Goal: Transaction & Acquisition: Book appointment/travel/reservation

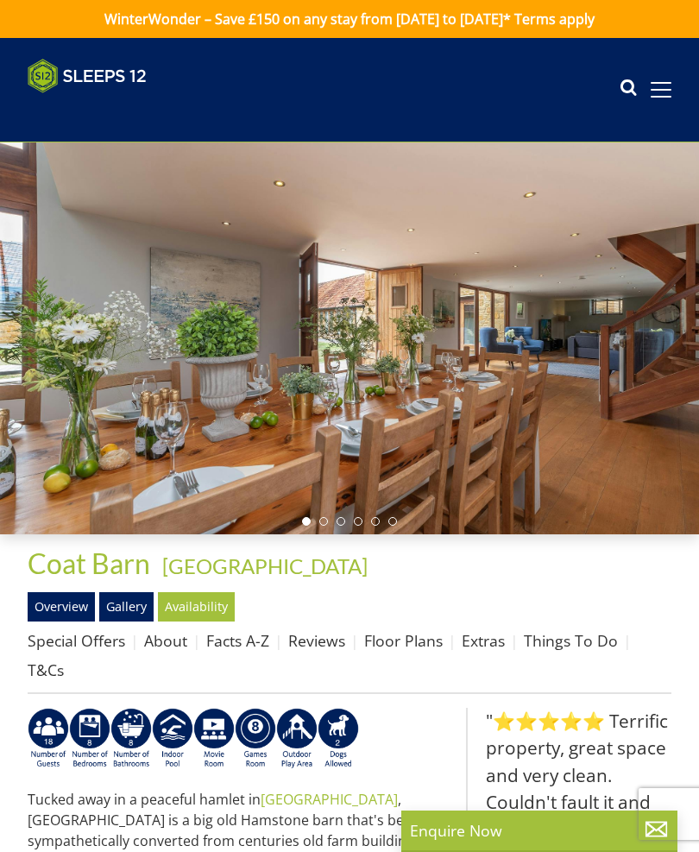
click at [626, 90] on icon at bounding box center [628, 90] width 17 height 26
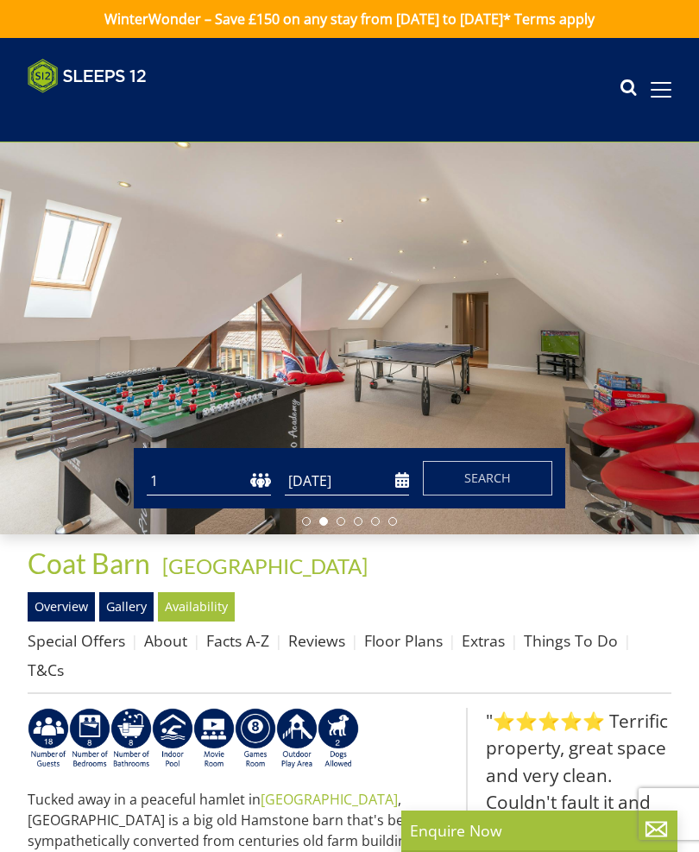
click at [630, 102] on icon at bounding box center [628, 90] width 17 height 26
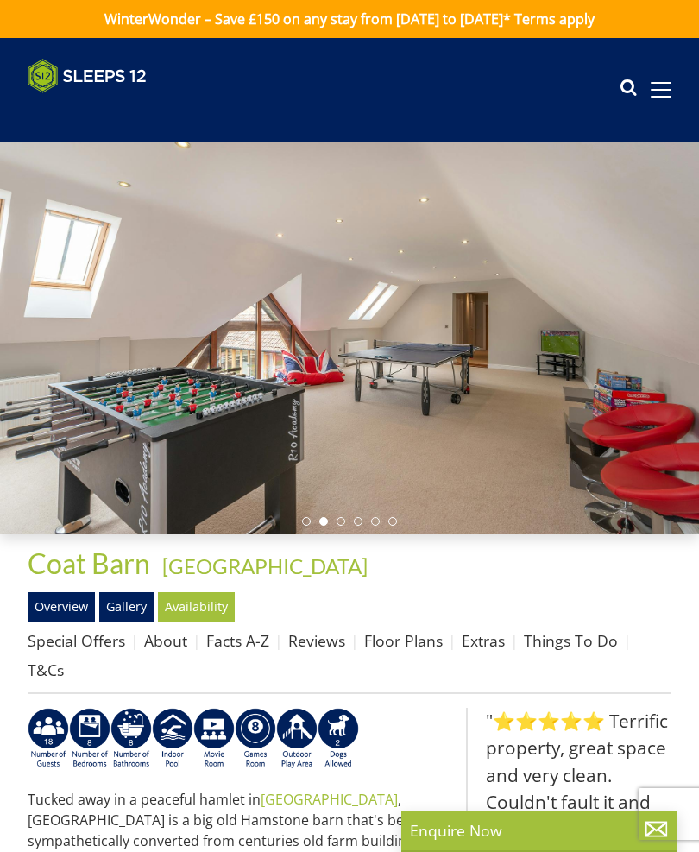
click at [633, 84] on icon at bounding box center [628, 90] width 17 height 26
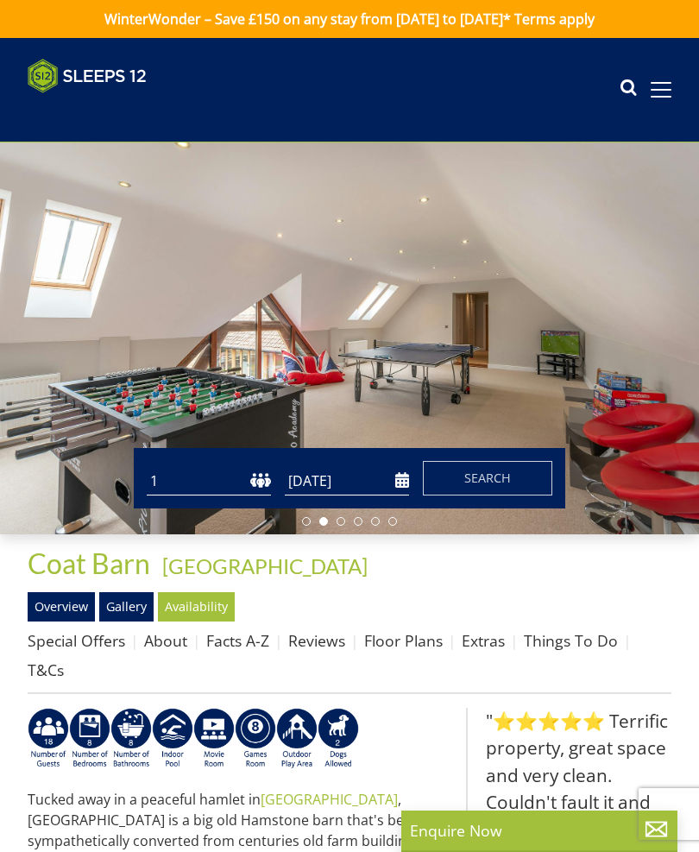
click at [452, 477] on button "Search" at bounding box center [488, 478] width 130 height 35
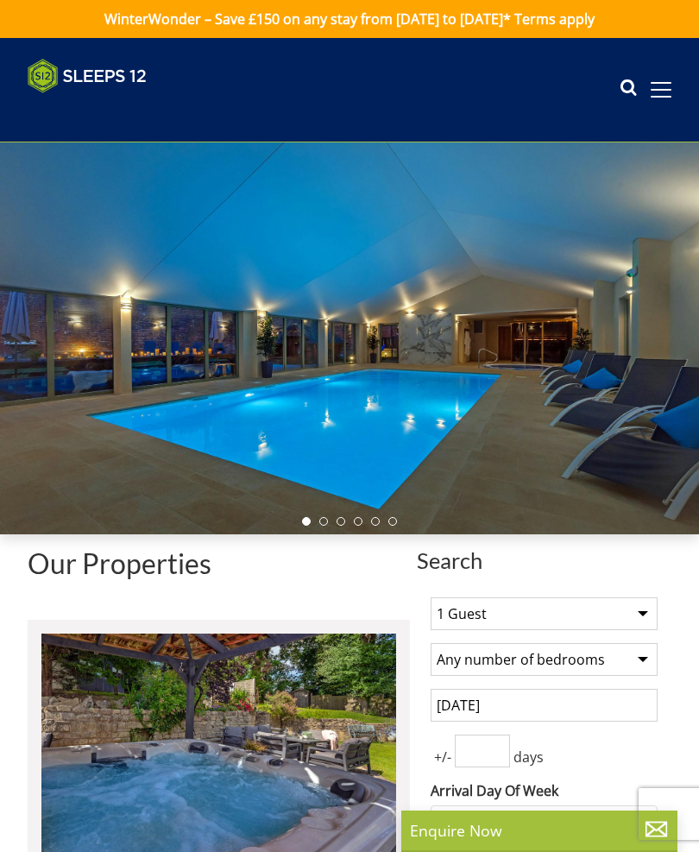
click at [645, 616] on select "1 Guest 2 Guests 3 Guests 4 Guests 5 Guests 6 Guests 7 Guests 8 Guests 9 Guests…" at bounding box center [544, 613] width 227 height 33
select select "15"
click at [648, 662] on select "Any number of bedrooms 4 Bedrooms 5 Bedrooms 6 Bedrooms 7 Bedrooms 8 Bedrooms 9…" at bounding box center [544, 659] width 227 height 33
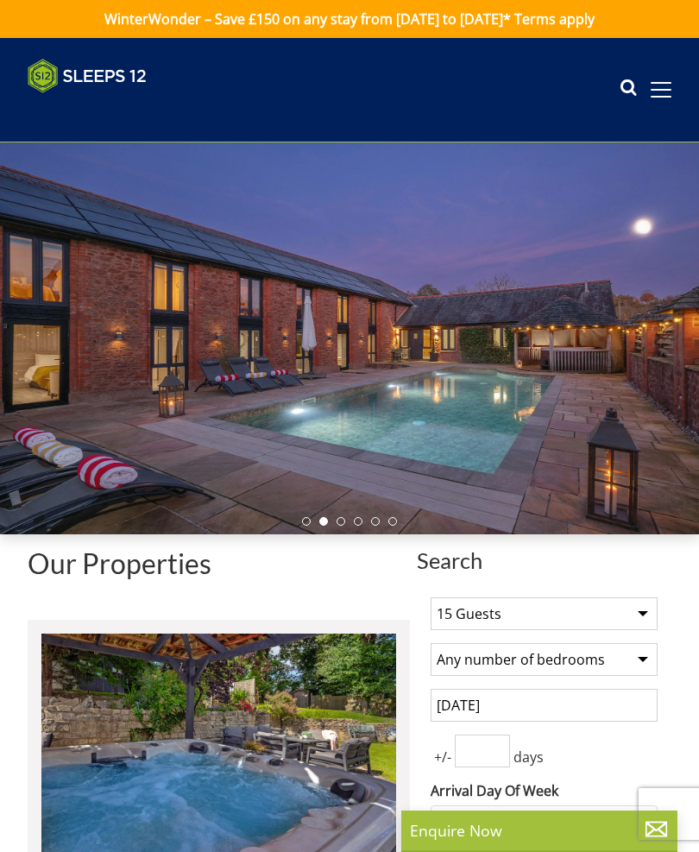
select select "8"
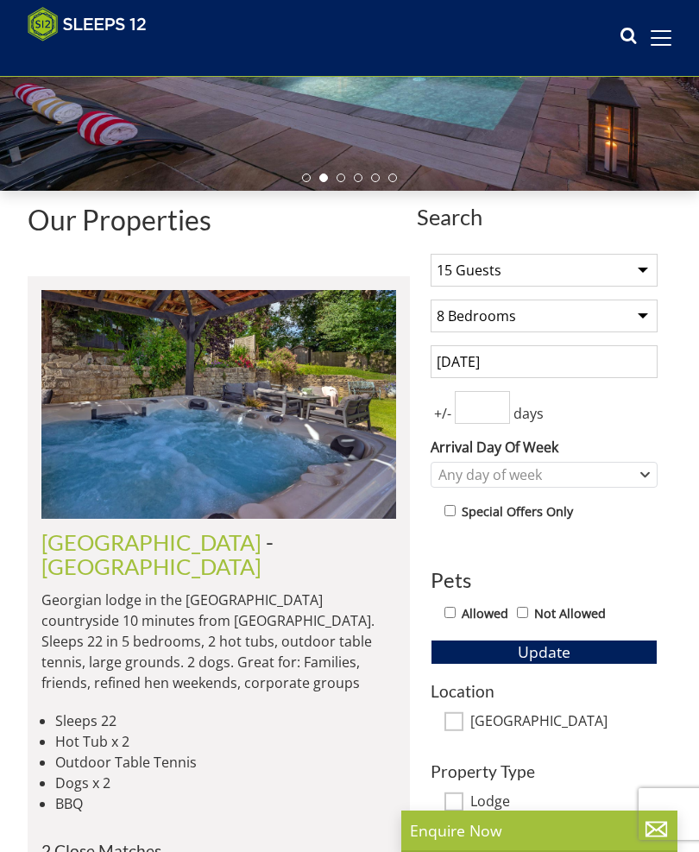
scroll to position [316, 0]
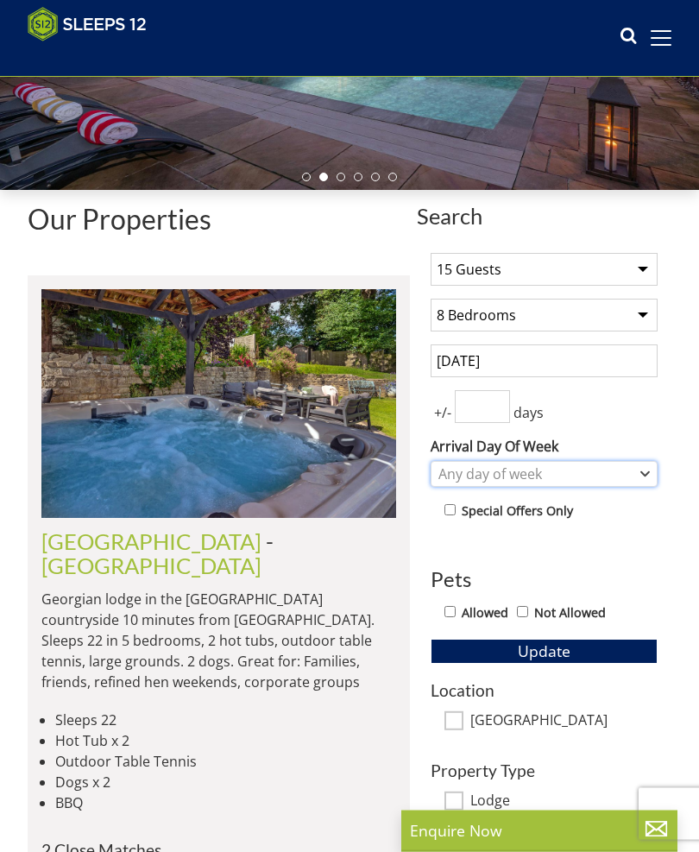
click at [629, 484] on div "Any day of week" at bounding box center [544, 475] width 227 height 26
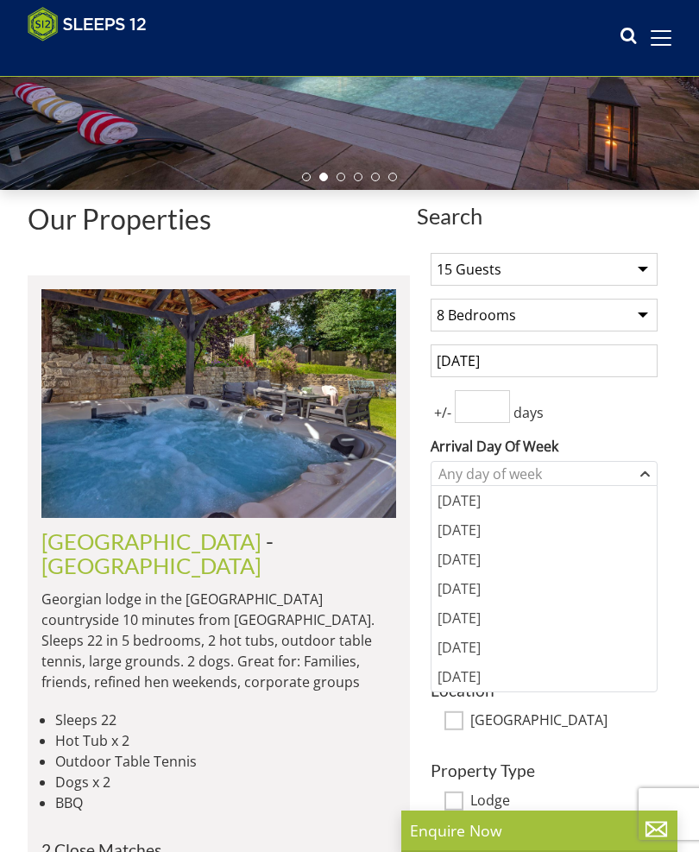
click at [669, 400] on div "1 Guest 2 Guests 3 Guests 4 Guests 5 Guests 6 Guests 7 Guests 8 Guests 9 Guests…" at bounding box center [544, 525] width 255 height 572
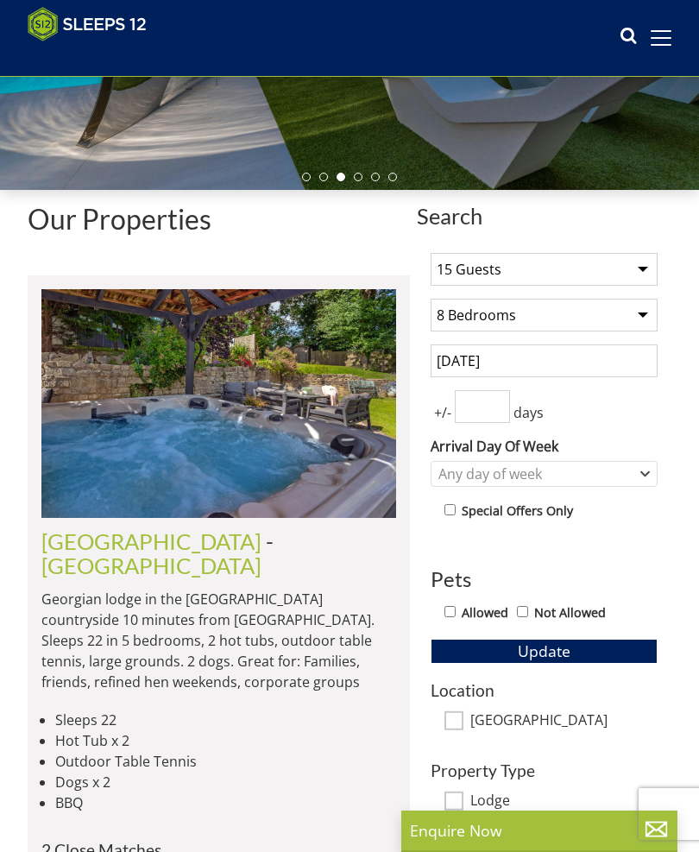
click at [547, 364] on input "[DATE]" at bounding box center [544, 361] width 227 height 33
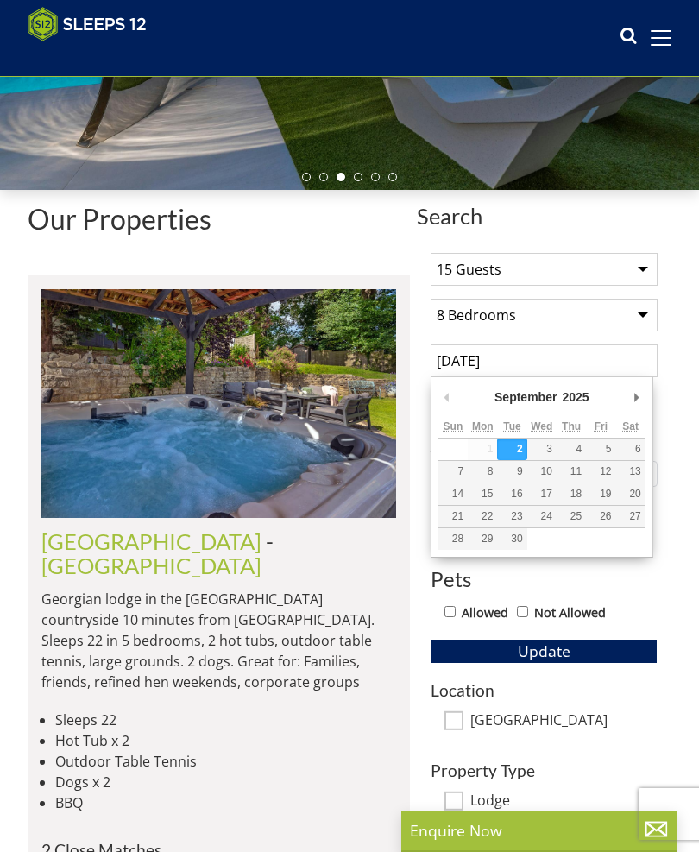
scroll to position [316, 0]
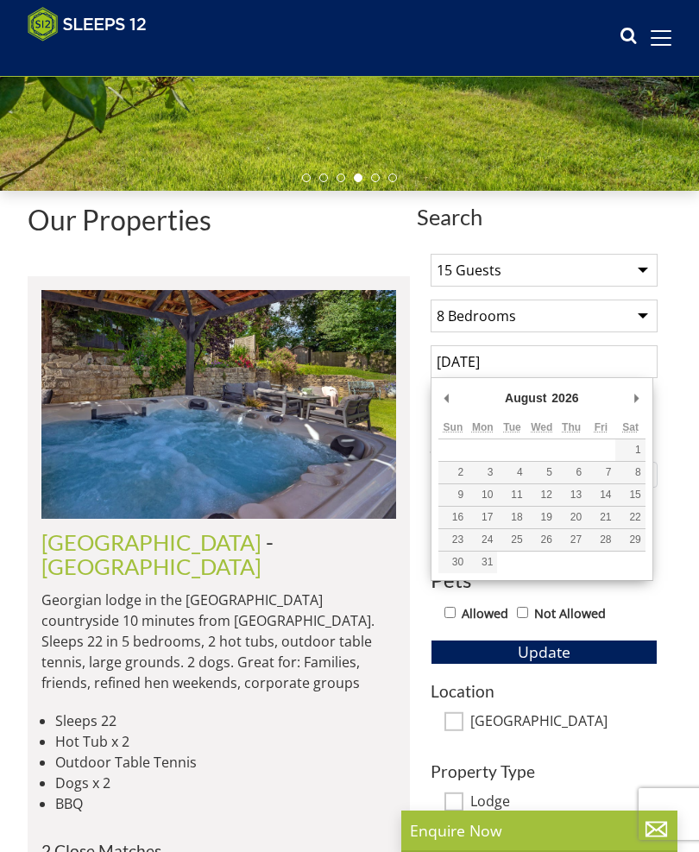
type input "[DATE]"
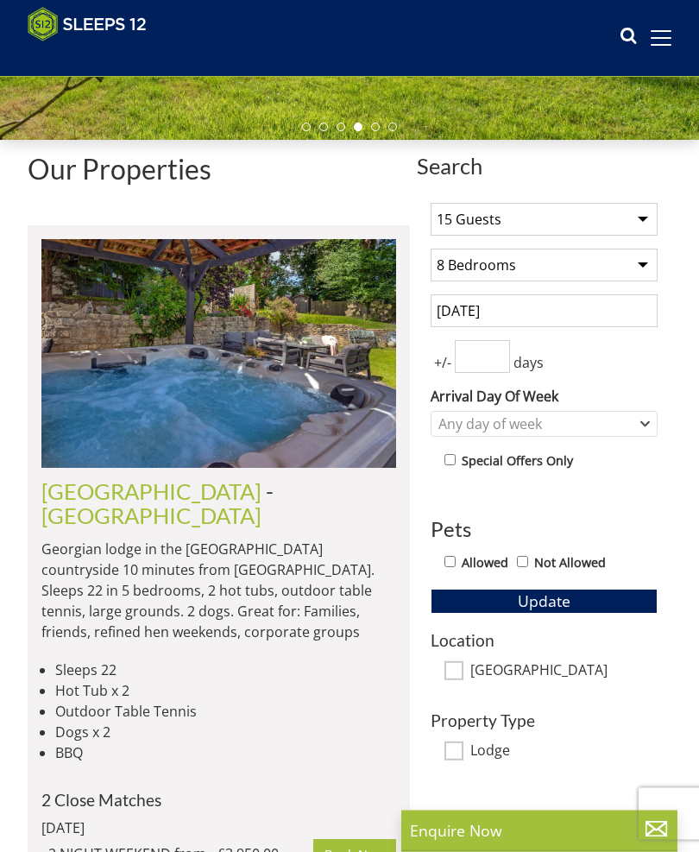
scroll to position [372, 0]
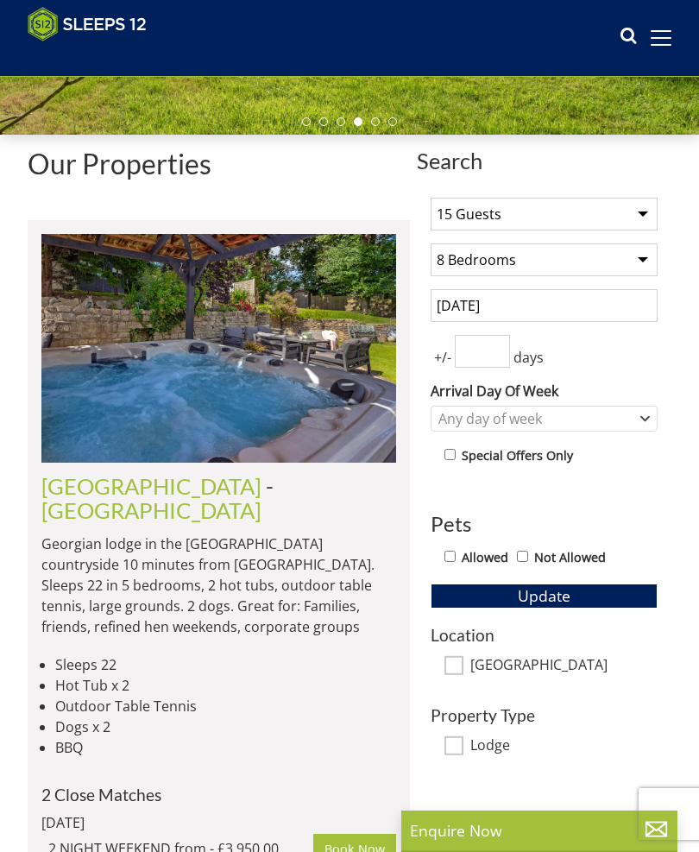
click at [455, 555] on input "Allowed" at bounding box center [450, 556] width 11 height 11
checkbox input "true"
click at [578, 605] on button "Update" at bounding box center [544, 596] width 227 height 24
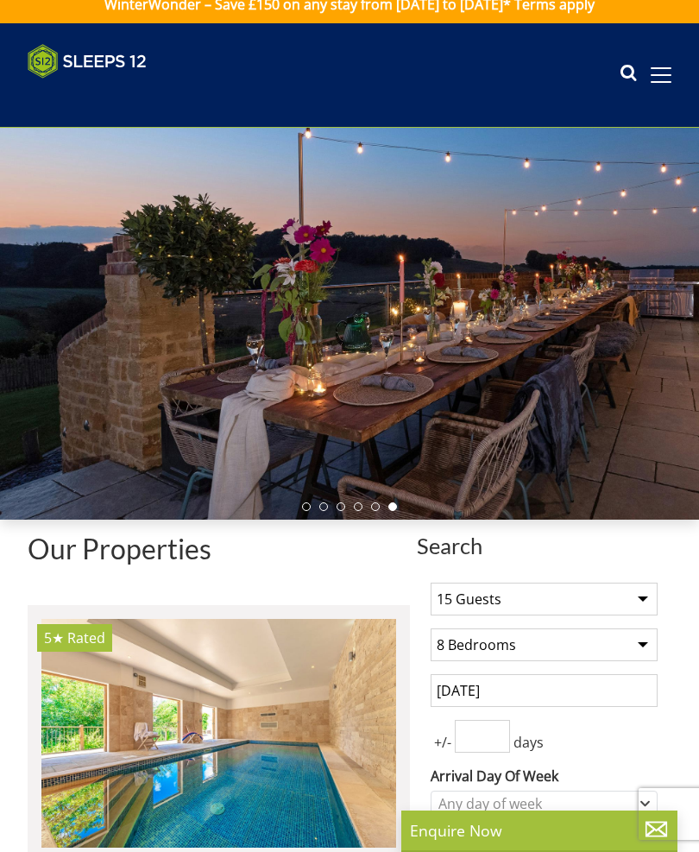
scroll to position [0, 0]
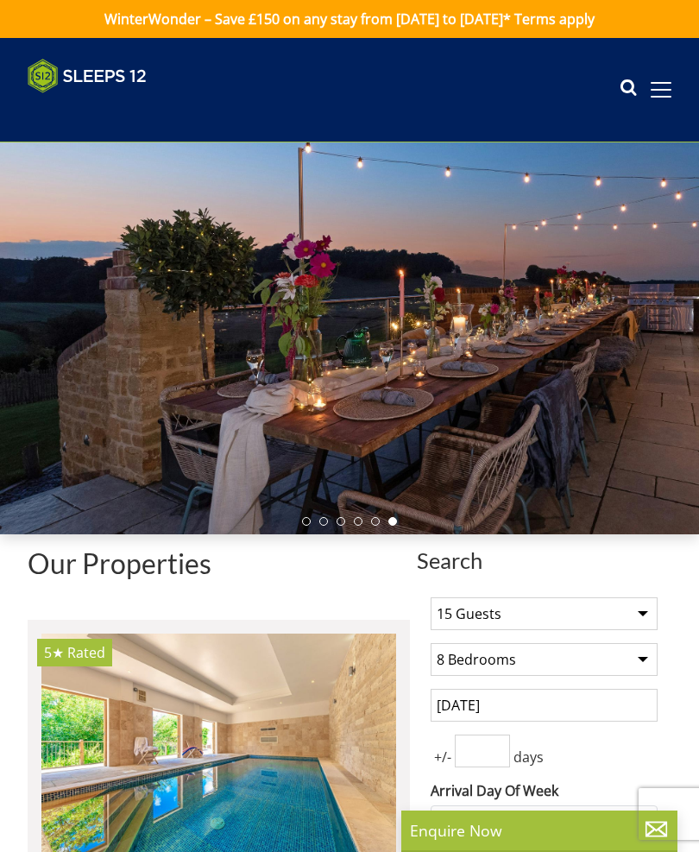
click at [655, 664] on select "Any number of bedrooms 4 Bedrooms 5 Bedrooms 6 Bedrooms 7 Bedrooms 8 Bedrooms 9…" at bounding box center [544, 659] width 227 height 33
select select "7"
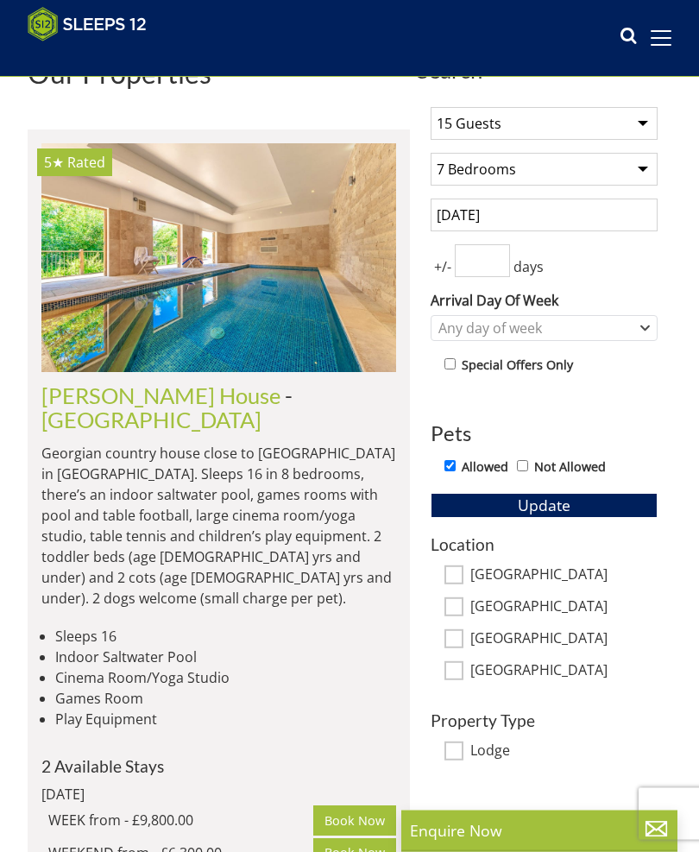
scroll to position [464, 0]
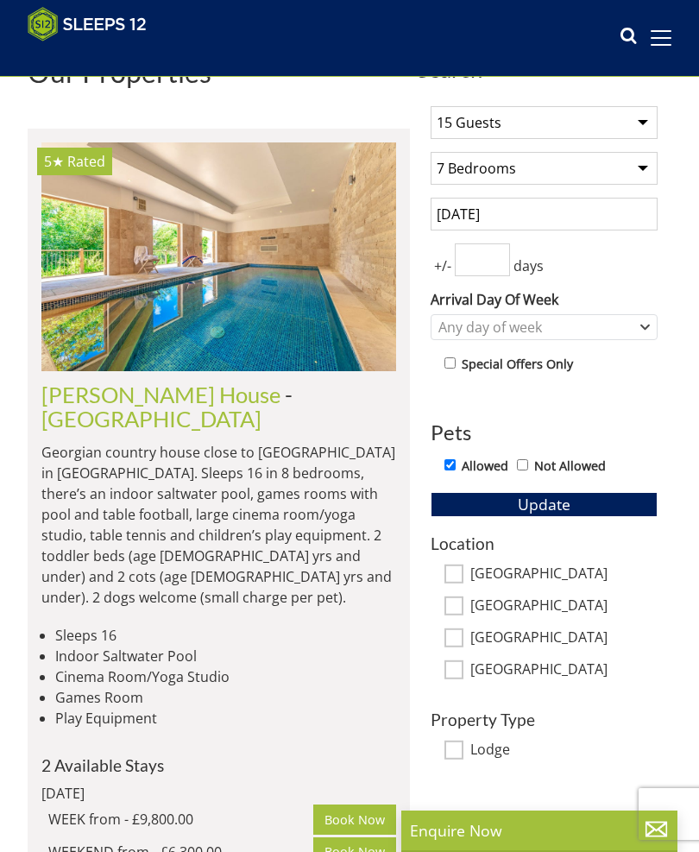
click at [568, 509] on span "Update" at bounding box center [544, 504] width 53 height 21
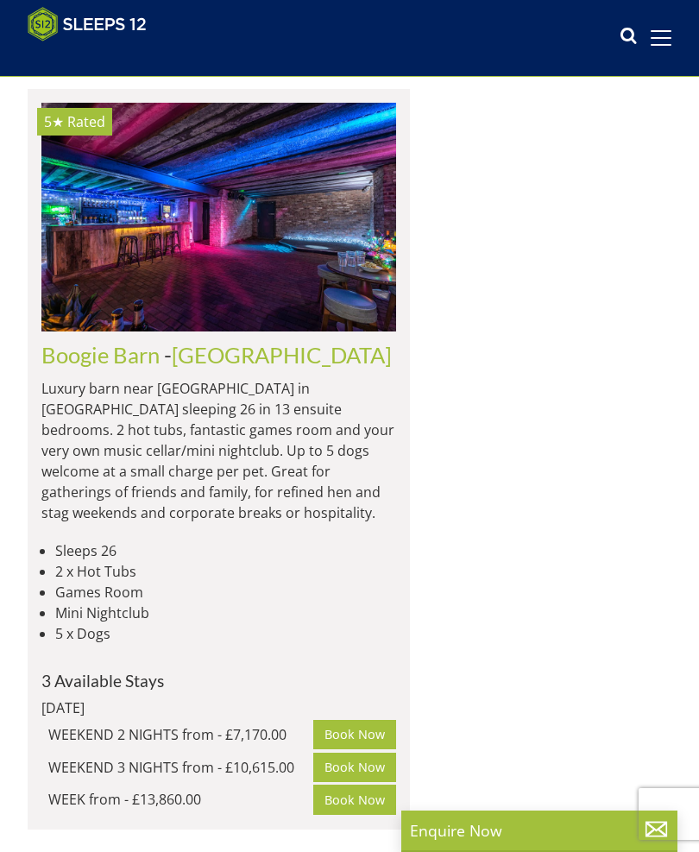
scroll to position [9539, 0]
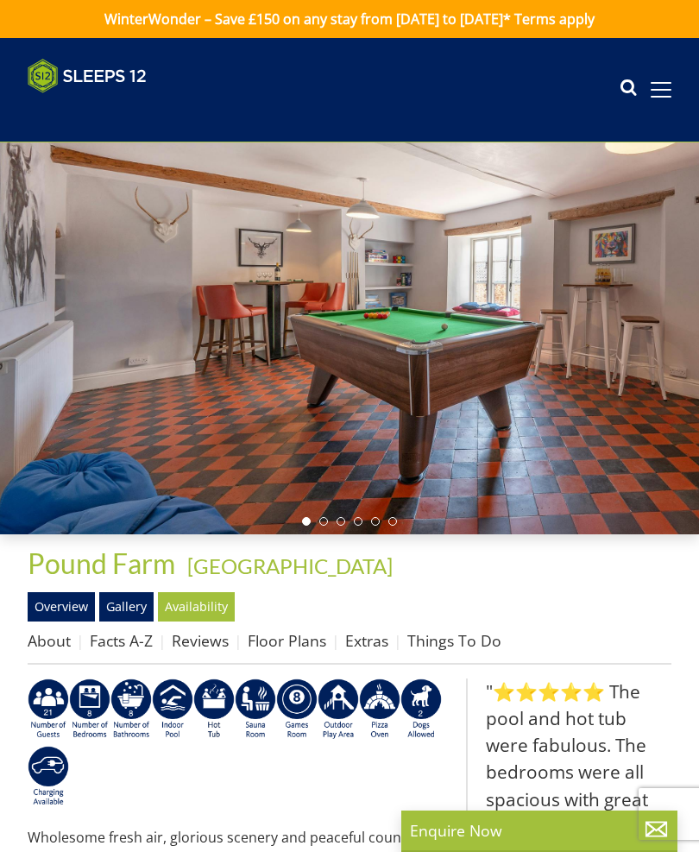
click at [135, 605] on link "Gallery" at bounding box center [126, 606] width 54 height 29
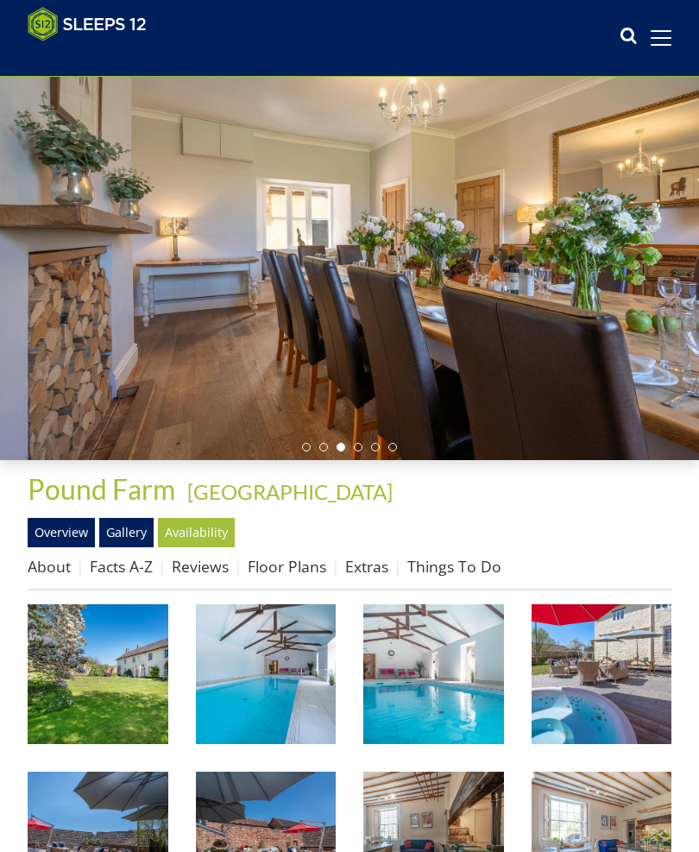
scroll to position [22, 0]
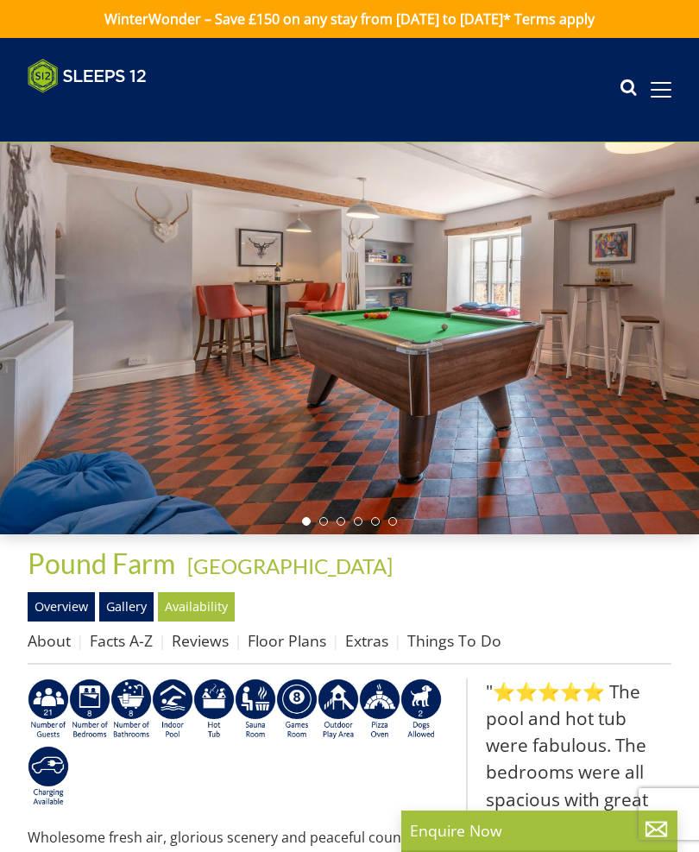
select select "15"
select select "7"
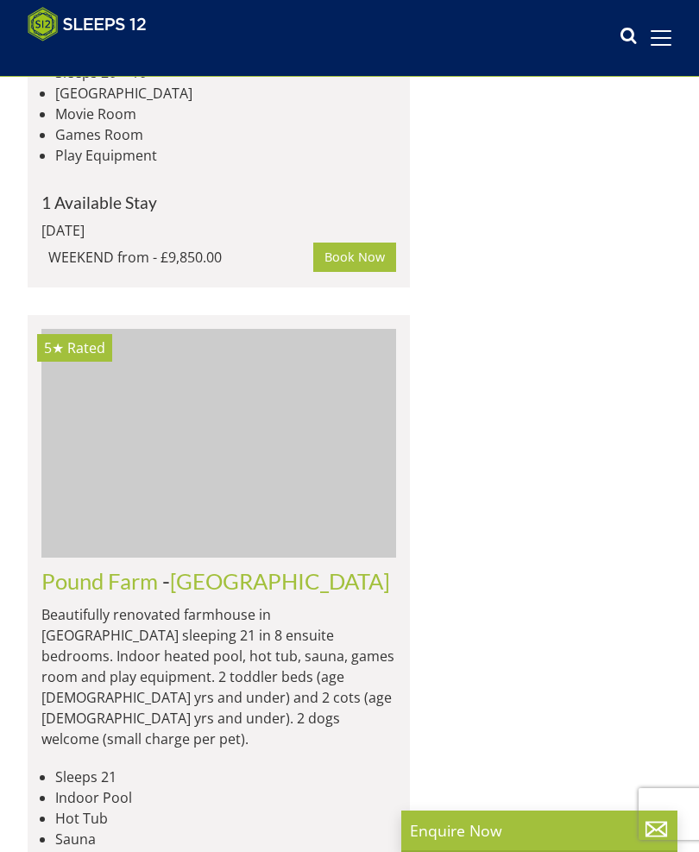
scroll to position [7271, 0]
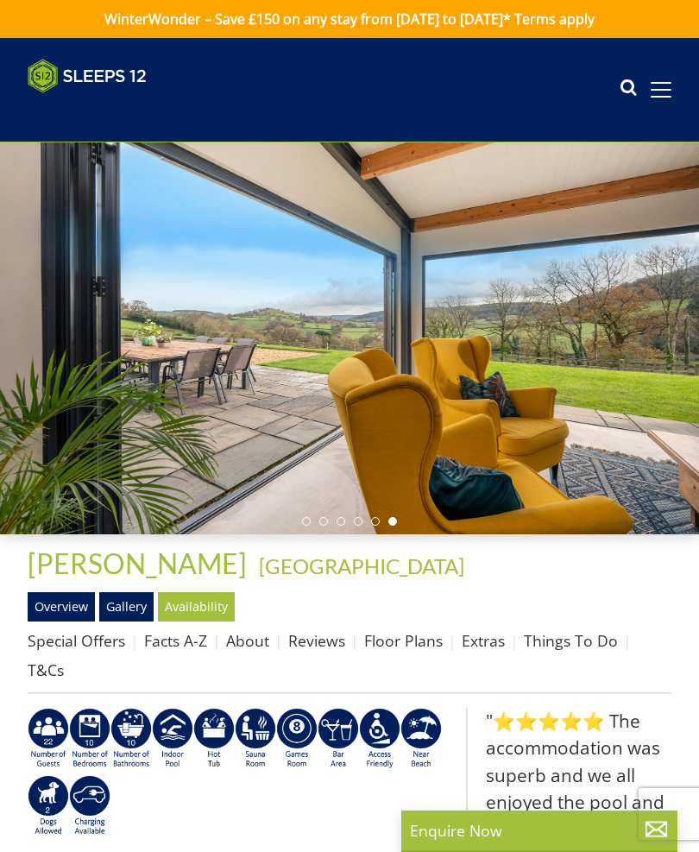
select select "15"
select select "7"
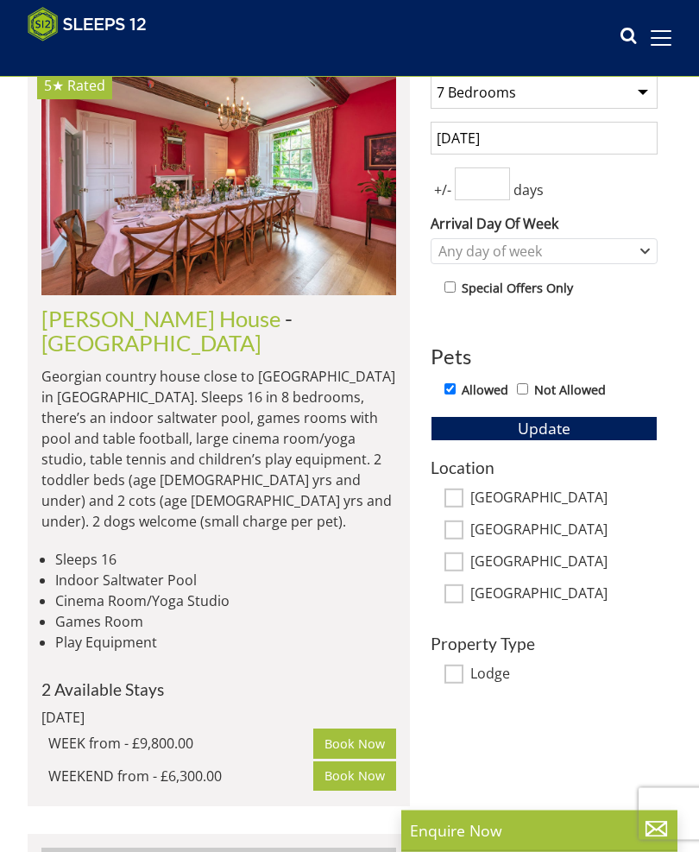
scroll to position [540, 0]
click at [306, 253] on img at bounding box center [218, 180] width 355 height 229
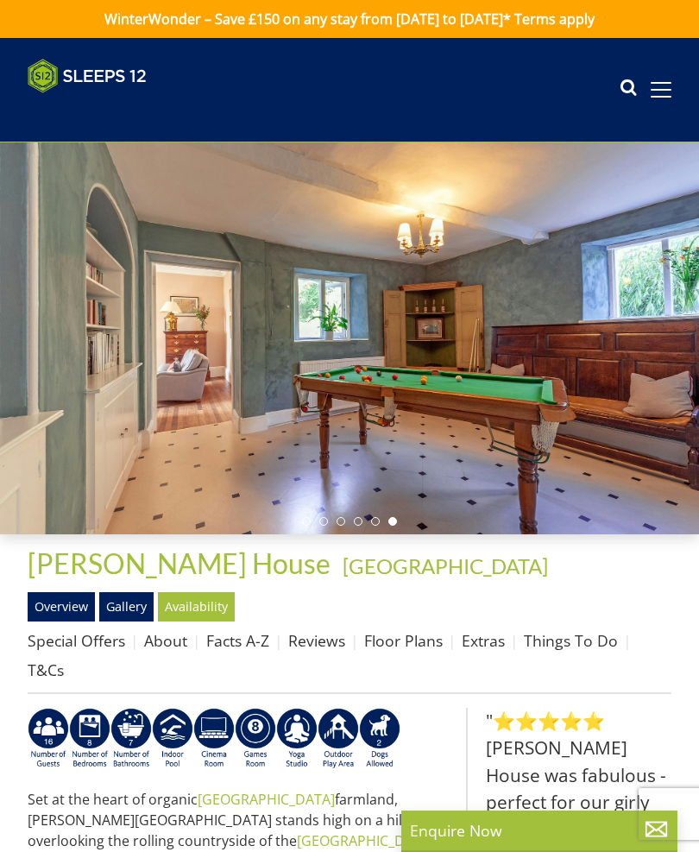
select select "15"
select select "7"
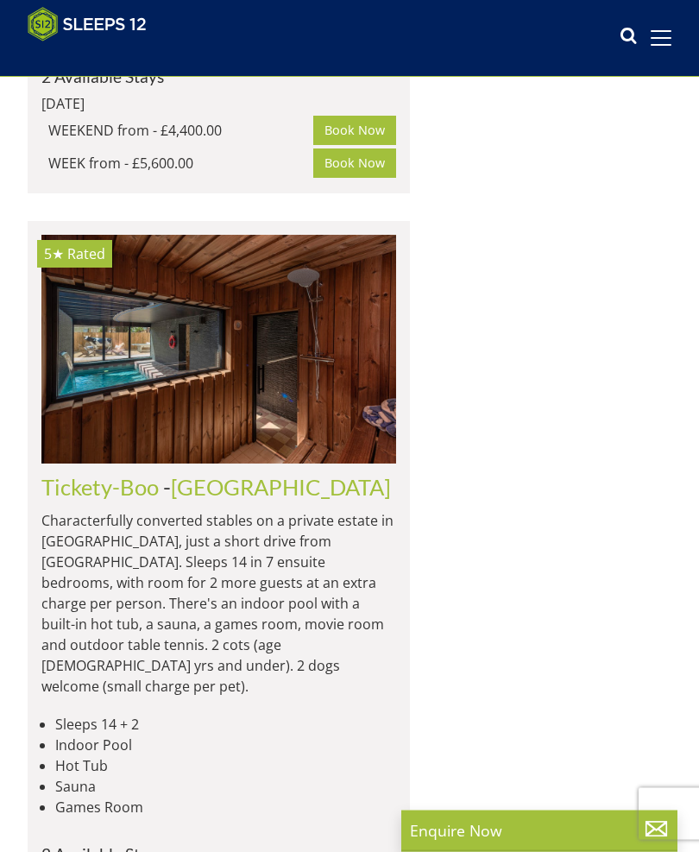
scroll to position [3616, 0]
click at [223, 235] on img at bounding box center [218, 349] width 355 height 229
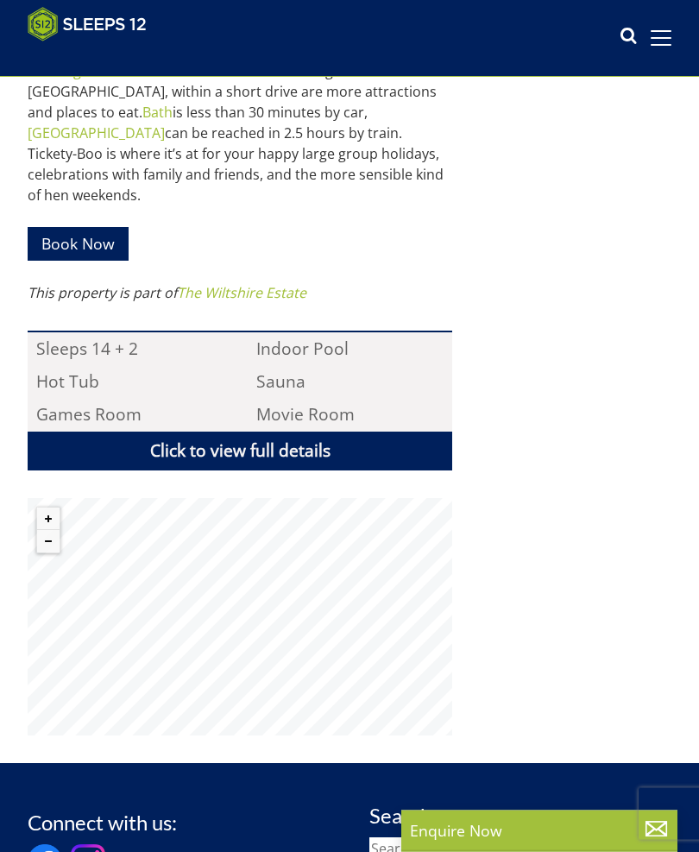
scroll to position [1145, 0]
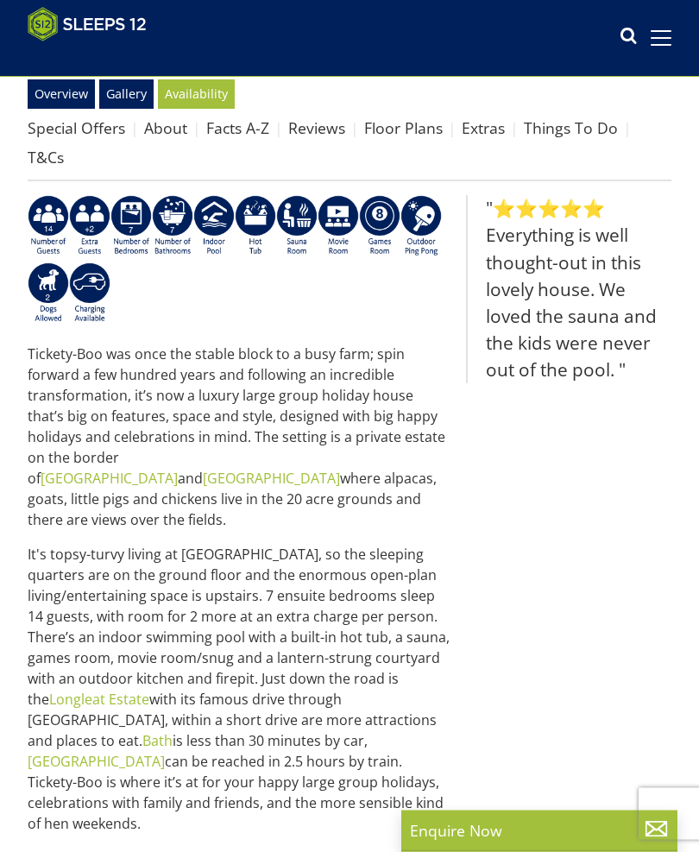
select select "15"
select select "7"
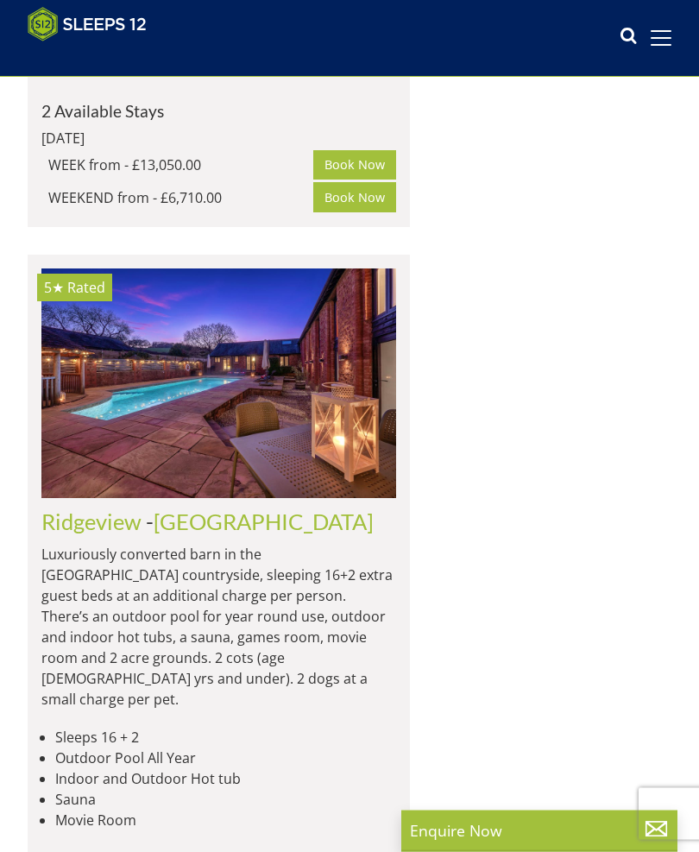
scroll to position [4359, 0]
click at [208, 269] on img at bounding box center [218, 383] width 355 height 229
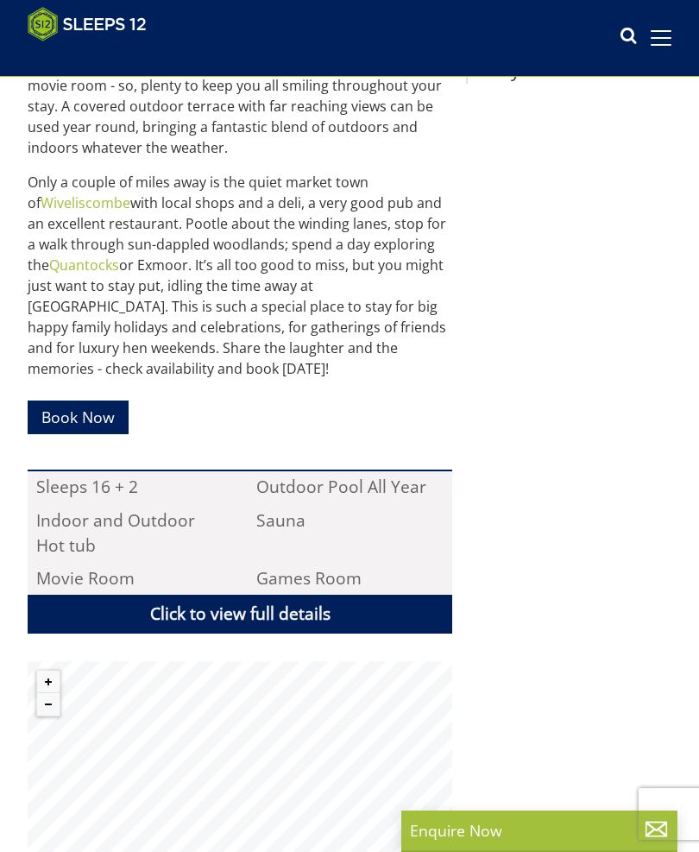
scroll to position [901, 0]
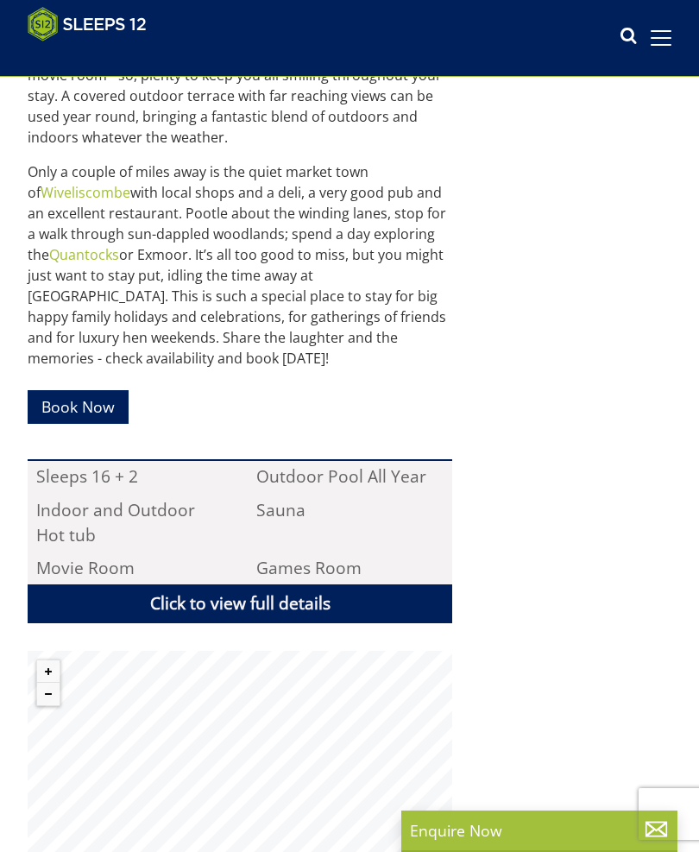
click at [566, 511] on div ""⭐⭐⭐⭐⭐ Lovely hosts. Very thoughtful left homemade cakes and a gift card. Place…" at bounding box center [568, 319] width 205 height 1139
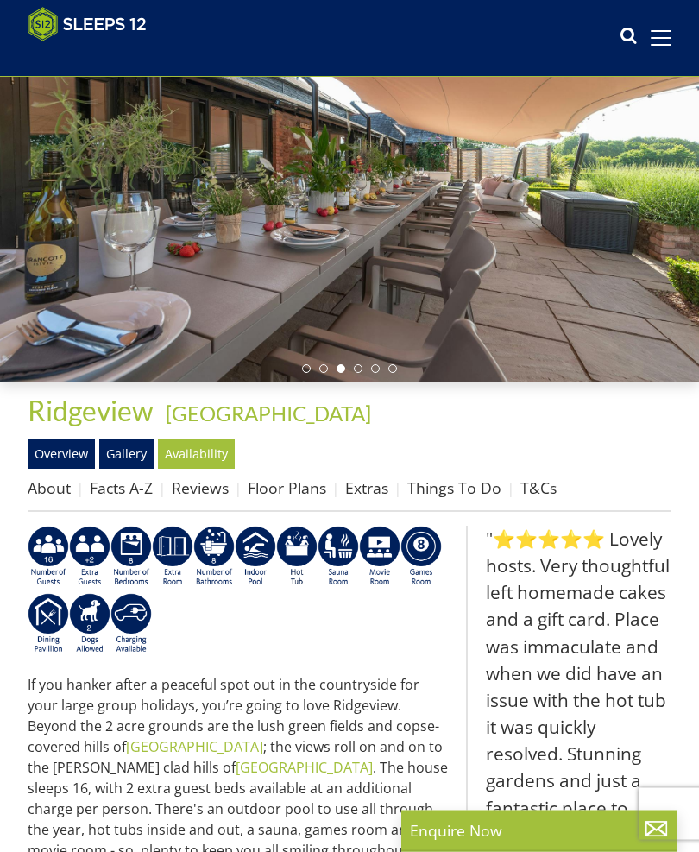
scroll to position [125, 0]
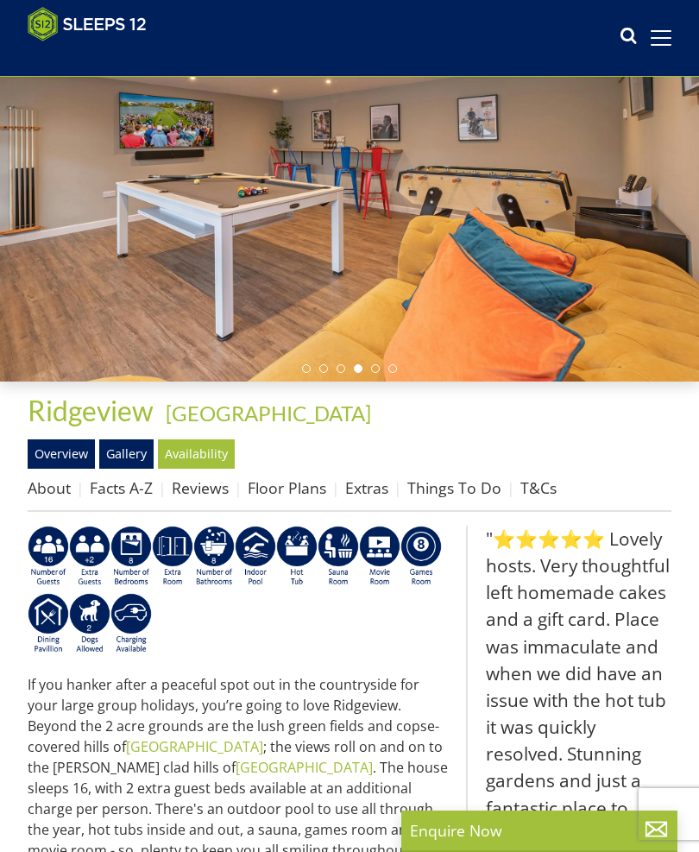
click at [138, 459] on link "Gallery" at bounding box center [126, 453] width 54 height 29
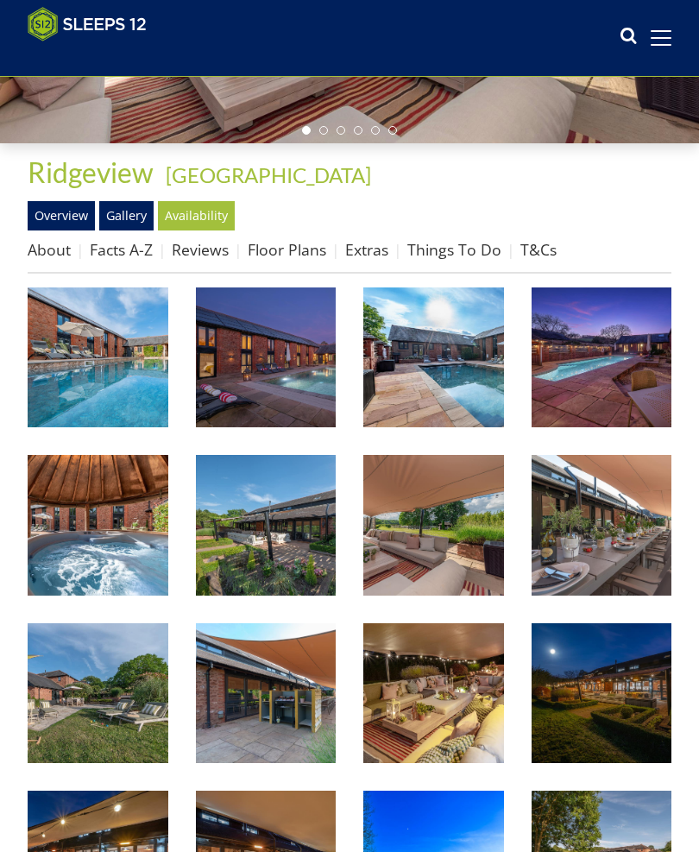
scroll to position [364, 0]
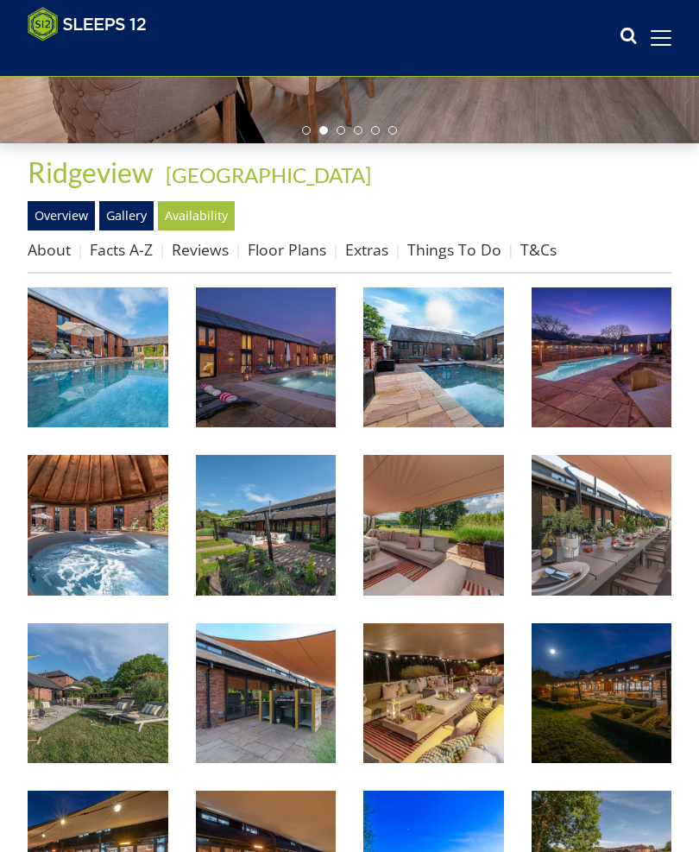
click at [619, 366] on img at bounding box center [602, 358] width 141 height 141
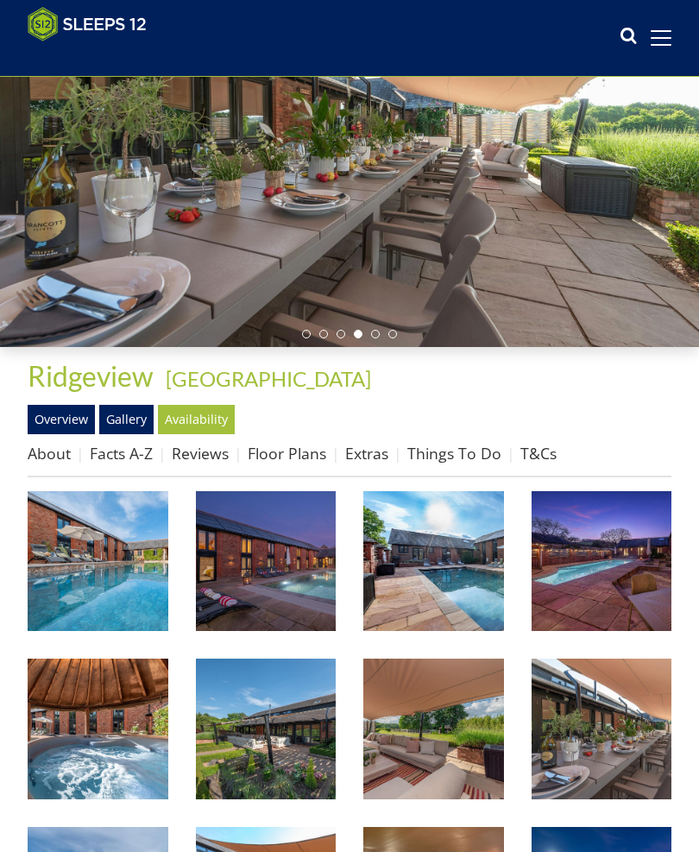
scroll to position [161, 0]
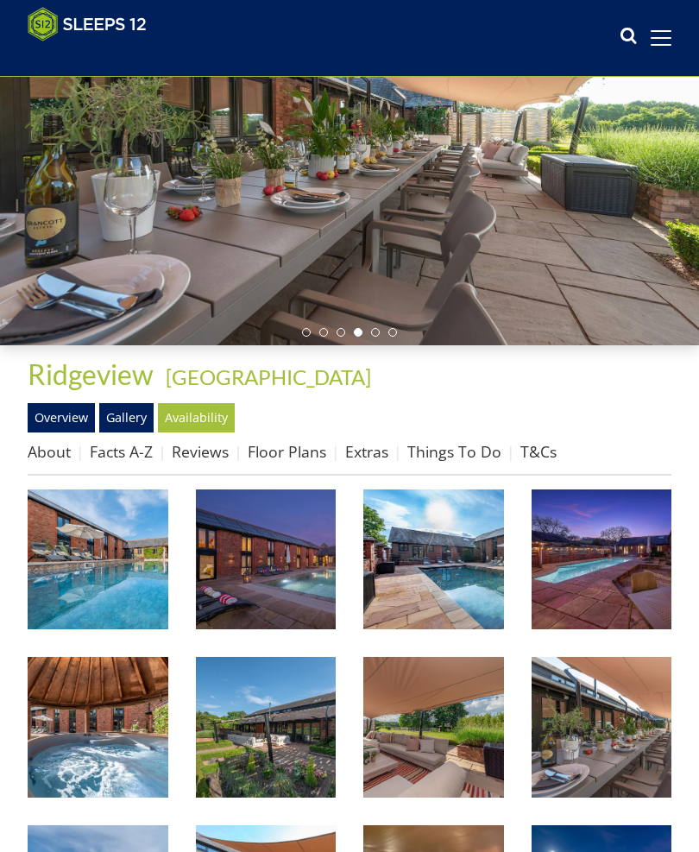
click at [298, 453] on link "Floor Plans" at bounding box center [287, 451] width 79 height 21
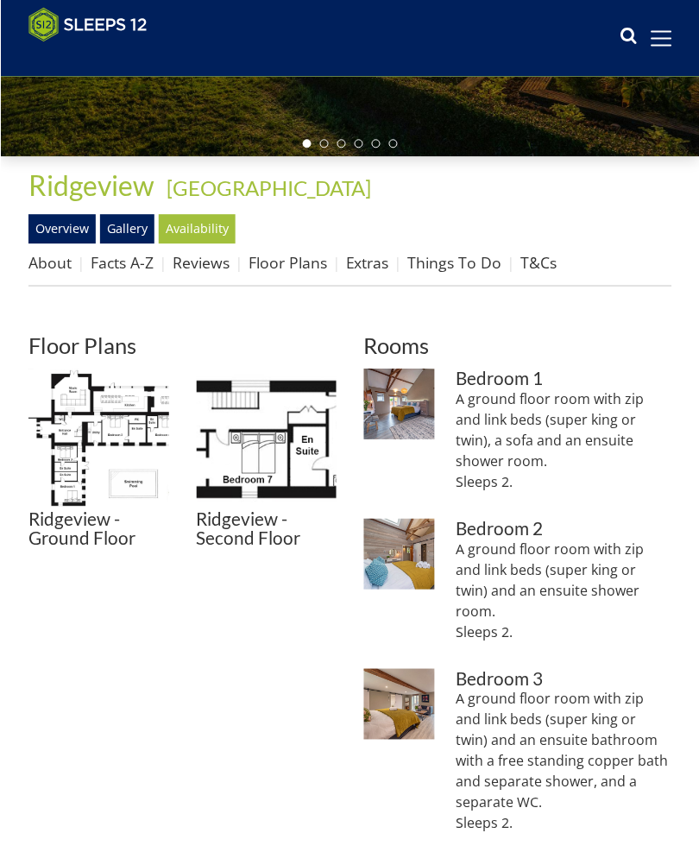
scroll to position [357, 0]
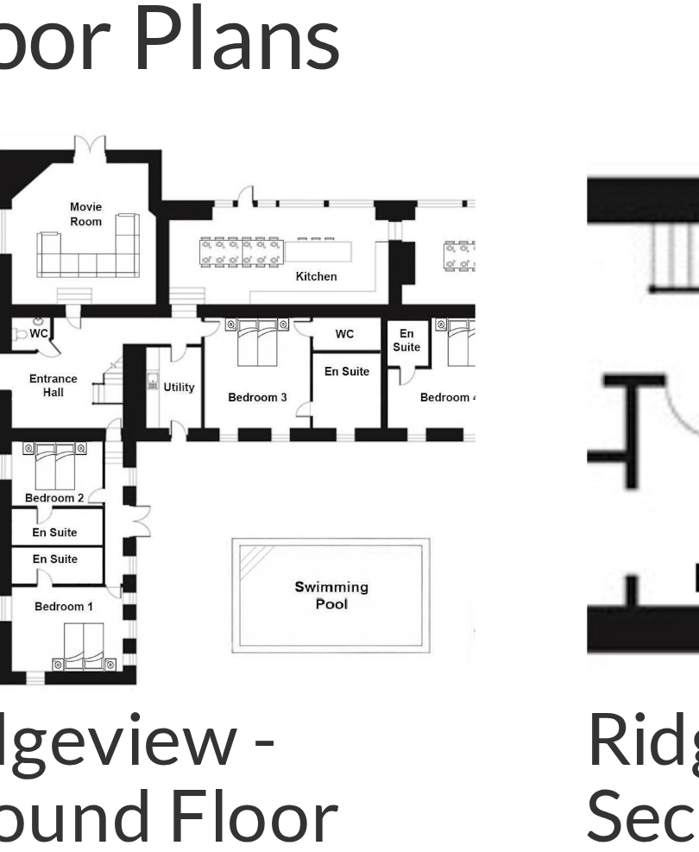
click at [111, 362] on img at bounding box center [98, 432] width 141 height 141
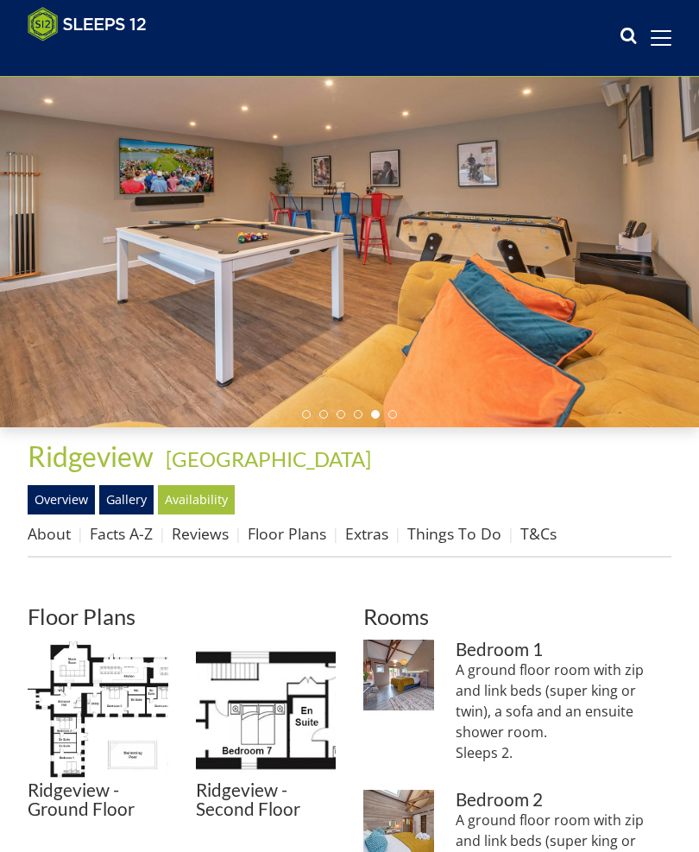
scroll to position [0, 0]
